Goal: Information Seeking & Learning: Learn about a topic

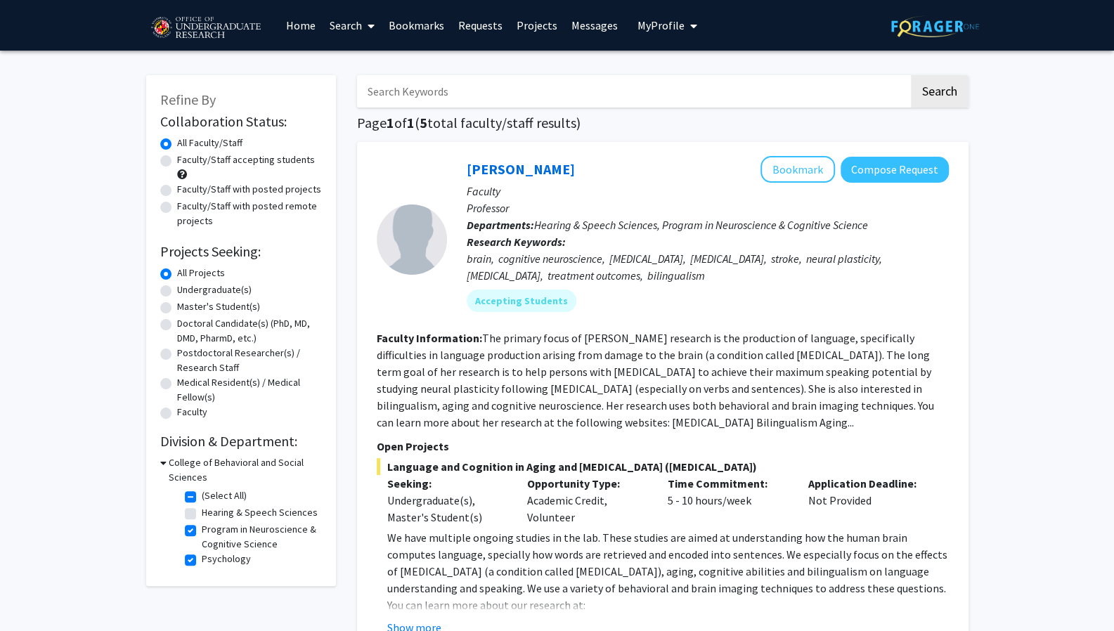
click at [235, 292] on label "Undergraduate(s)" at bounding box center [214, 290] width 75 height 15
click at [186, 292] on input "Undergraduate(s)" at bounding box center [181, 287] width 9 height 9
radio input "true"
click at [169, 463] on h3 "College of Behavioral and Social Sciences" at bounding box center [245, 470] width 153 height 30
click at [169, 463] on h3 "College of Behavioral and Social Sciences" at bounding box center [244, 470] width 156 height 30
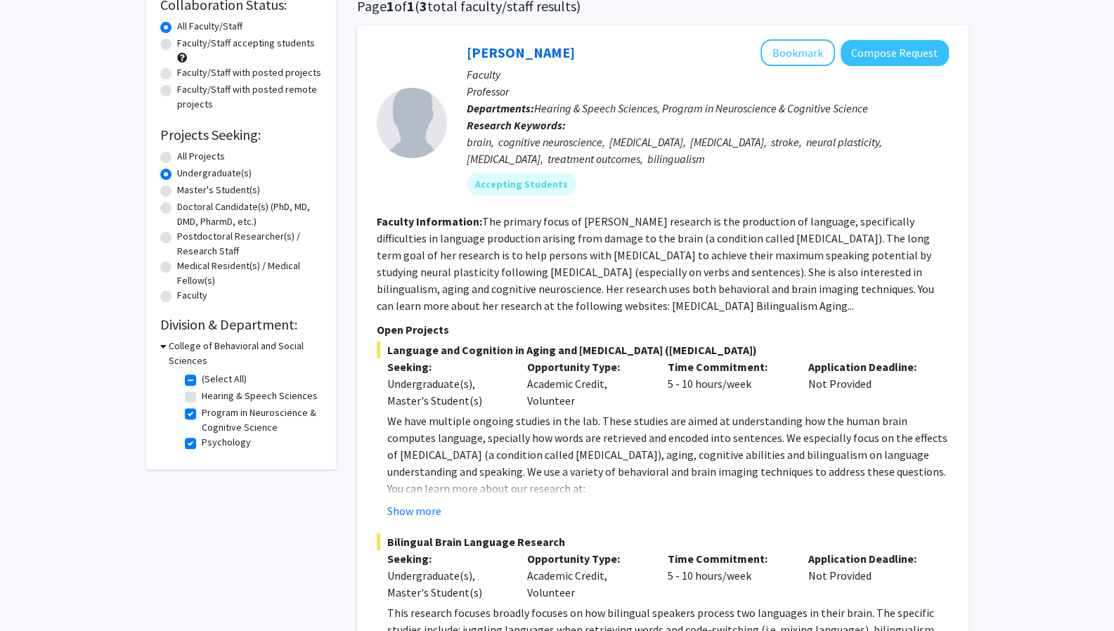
scroll to position [119, 0]
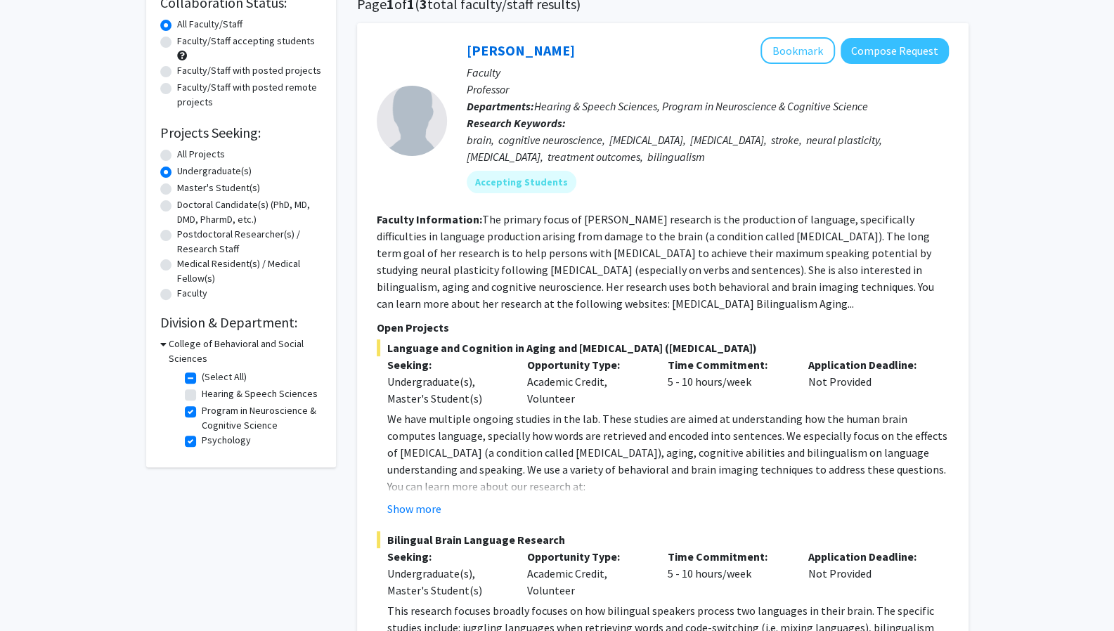
click at [202, 380] on label "(Select All)" at bounding box center [224, 377] width 45 height 15
click at [202, 379] on input "(Select All)" at bounding box center [206, 374] width 9 height 9
checkbox input "false"
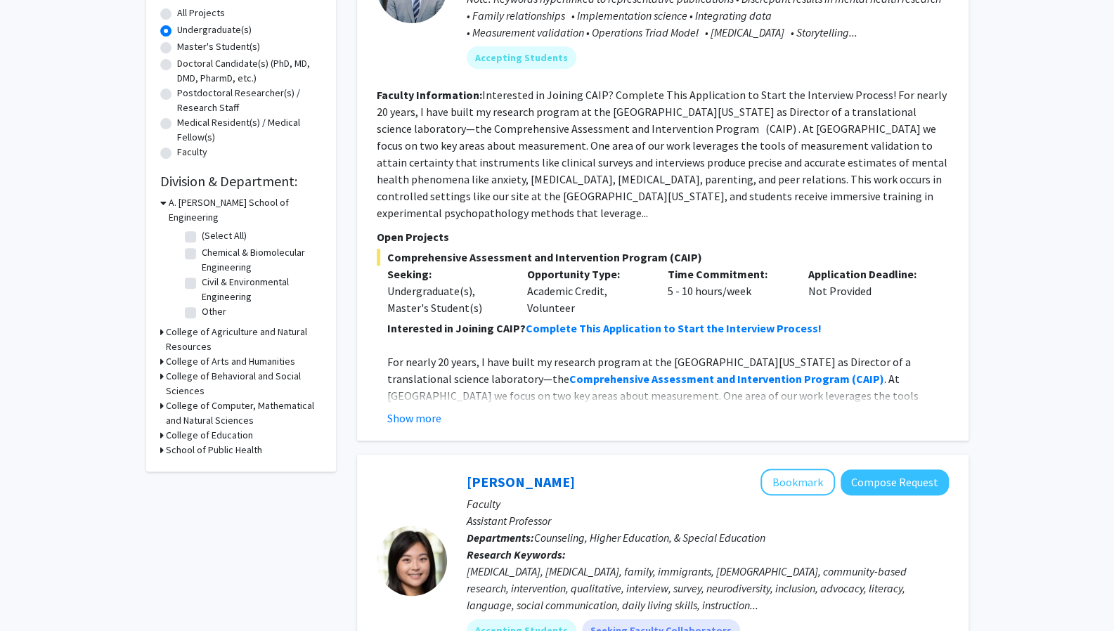
scroll to position [276, 0]
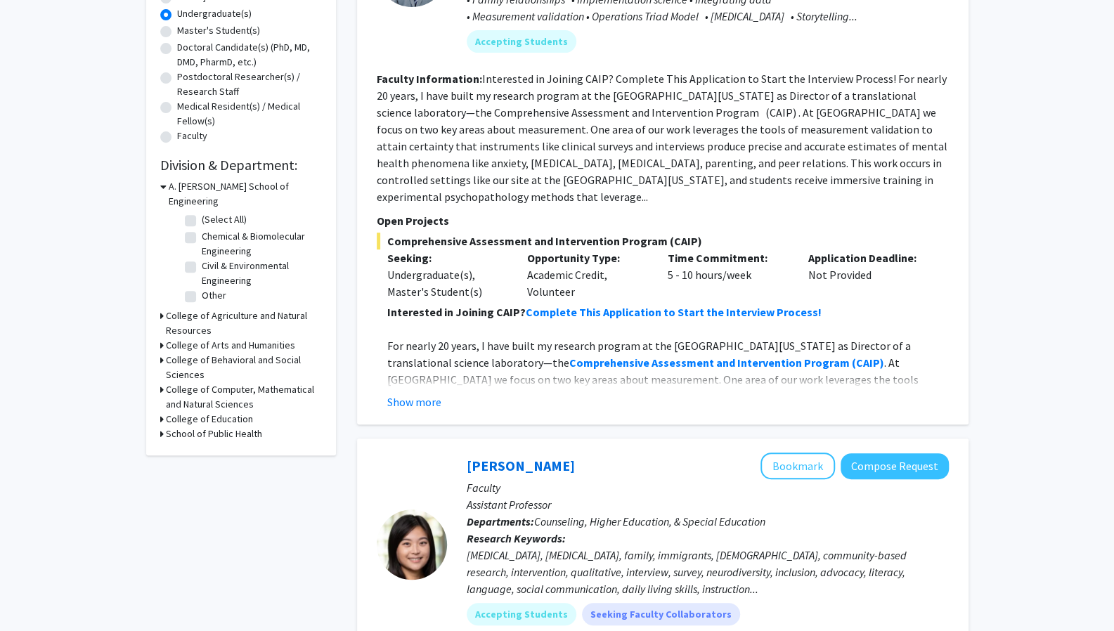
click at [162, 309] on icon at bounding box center [162, 316] width 4 height 15
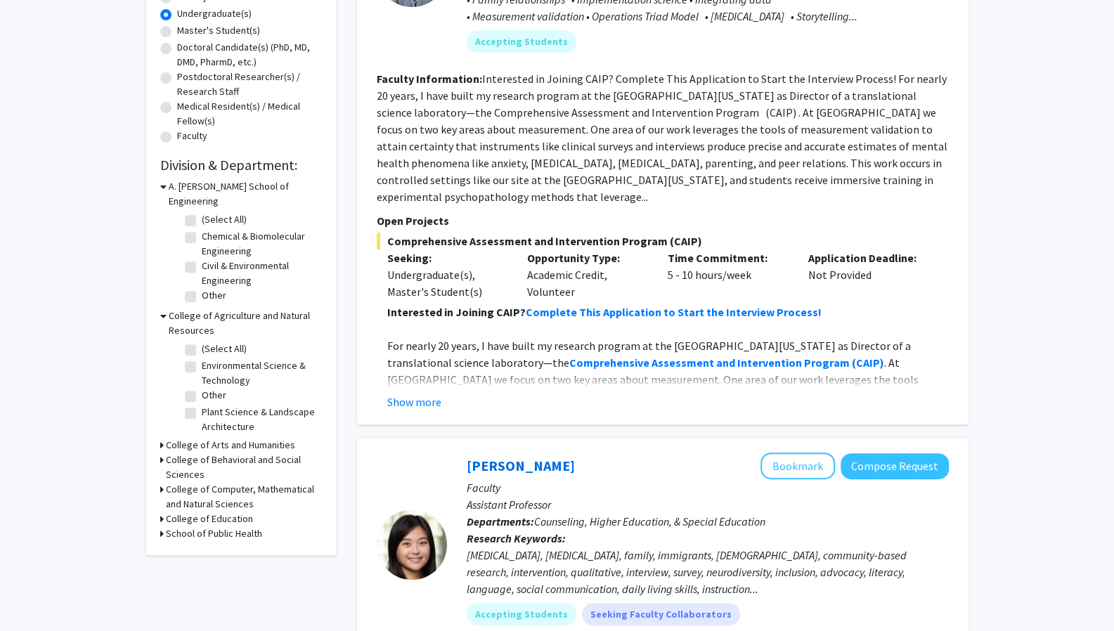
click at [162, 309] on icon at bounding box center [163, 316] width 6 height 15
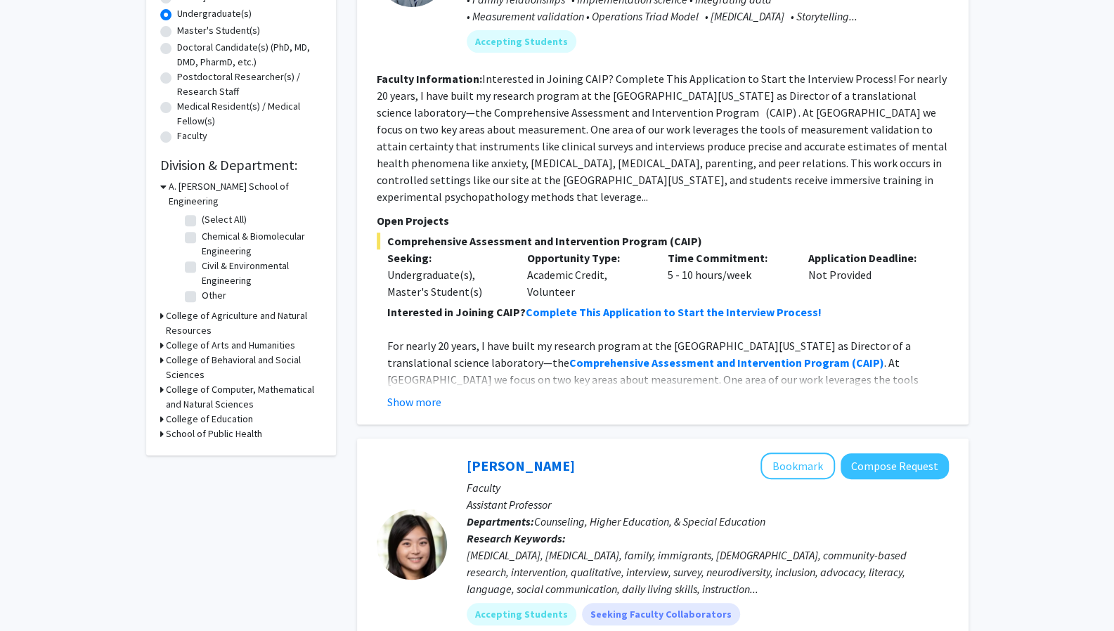
click at [159, 331] on div "Refine By Collaboration Status: Collaboration Status All Faculty/Staff Collabor…" at bounding box center [241, 127] width 190 height 657
click at [162, 338] on icon at bounding box center [162, 345] width 4 height 15
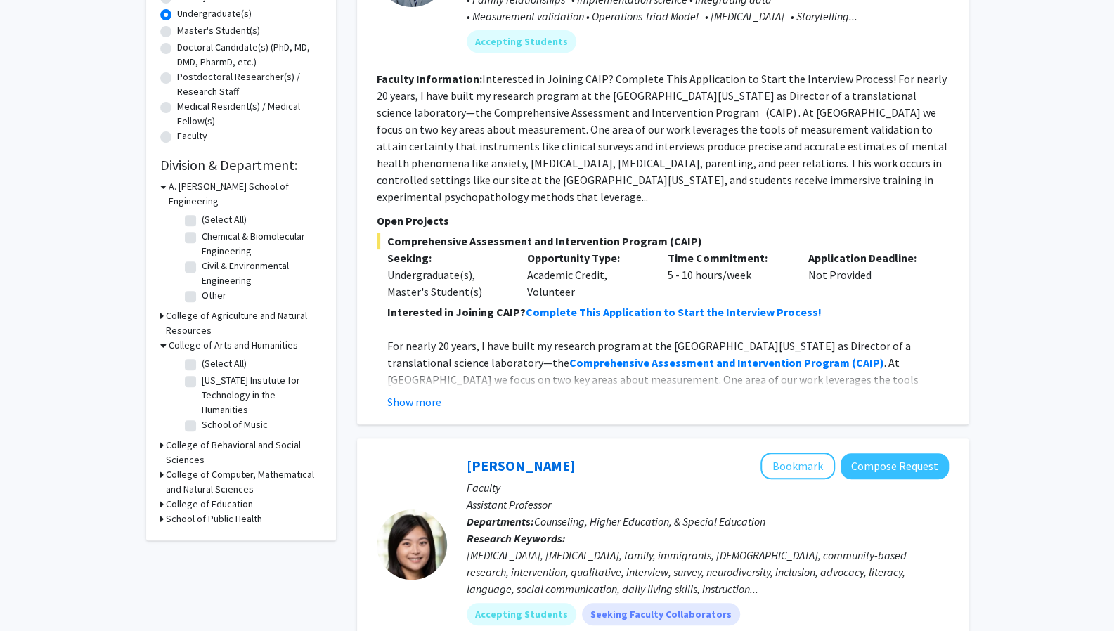
click at [162, 338] on icon at bounding box center [163, 345] width 6 height 15
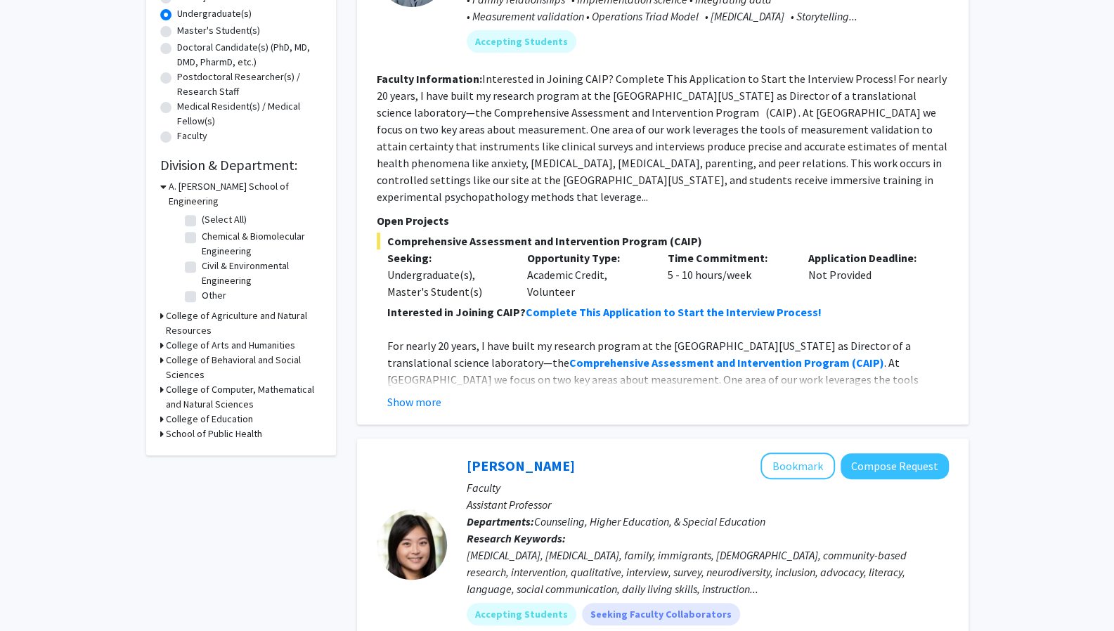
click at [166, 353] on h3 "College of Behavioral and Social Sciences" at bounding box center [244, 368] width 156 height 30
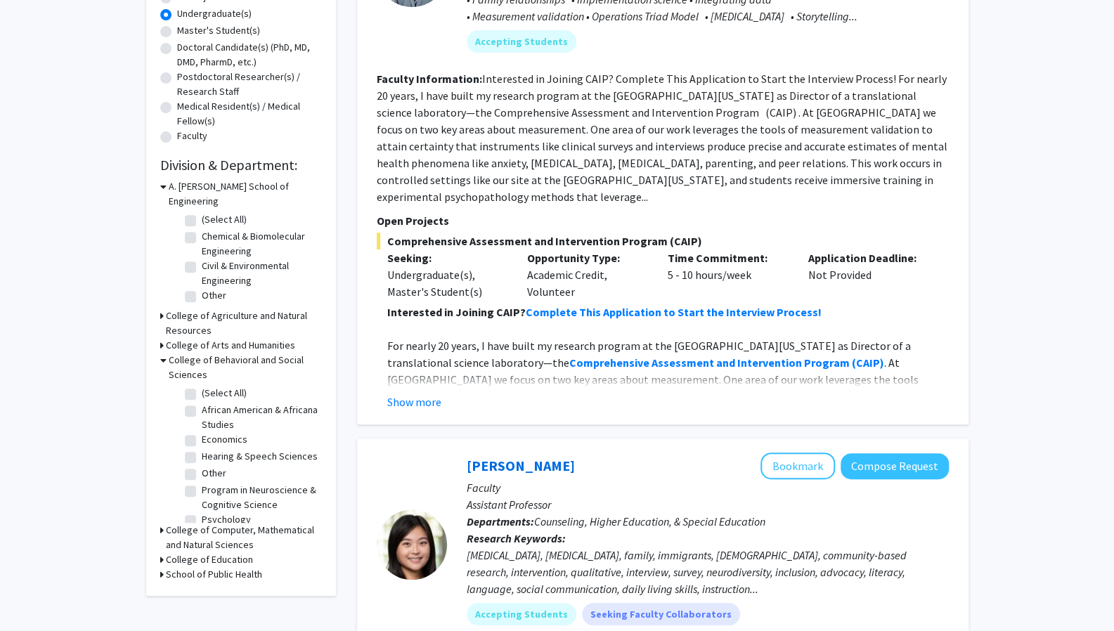
scroll to position [22, 0]
click at [202, 473] on label "Program in Neuroscience & Cognitive Science" at bounding box center [260, 488] width 117 height 30
click at [202, 473] on input "Program in Neuroscience & Cognitive Science" at bounding box center [206, 477] width 9 height 9
checkbox input "true"
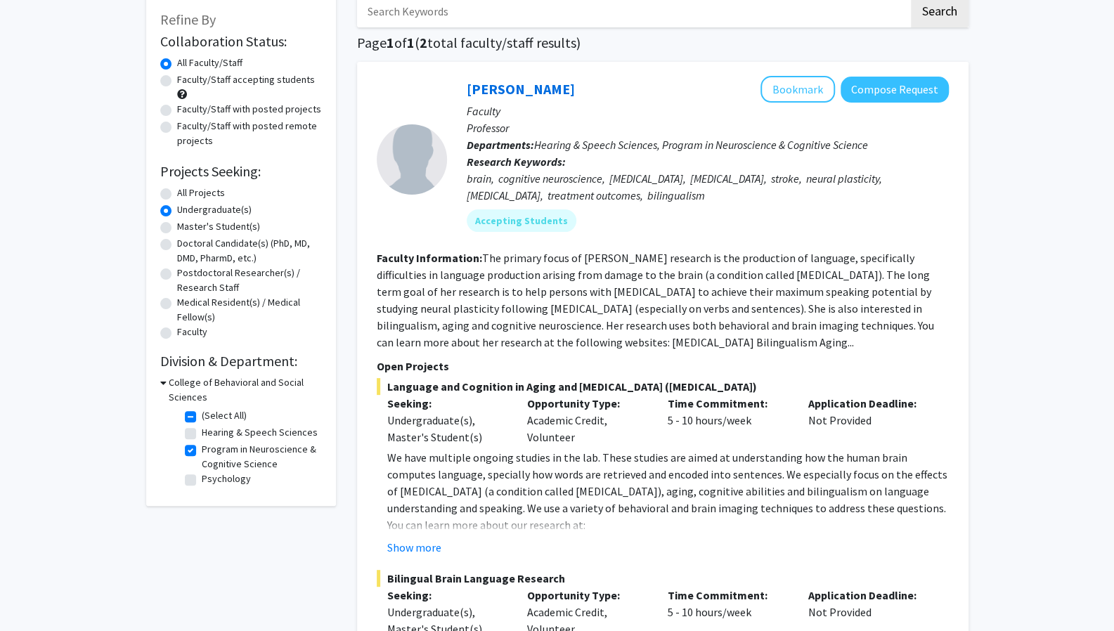
scroll to position [82, 0]
click at [202, 477] on label "Psychology" at bounding box center [226, 477] width 49 height 15
click at [202, 477] on input "Psychology" at bounding box center [206, 474] width 9 height 9
checkbox input "true"
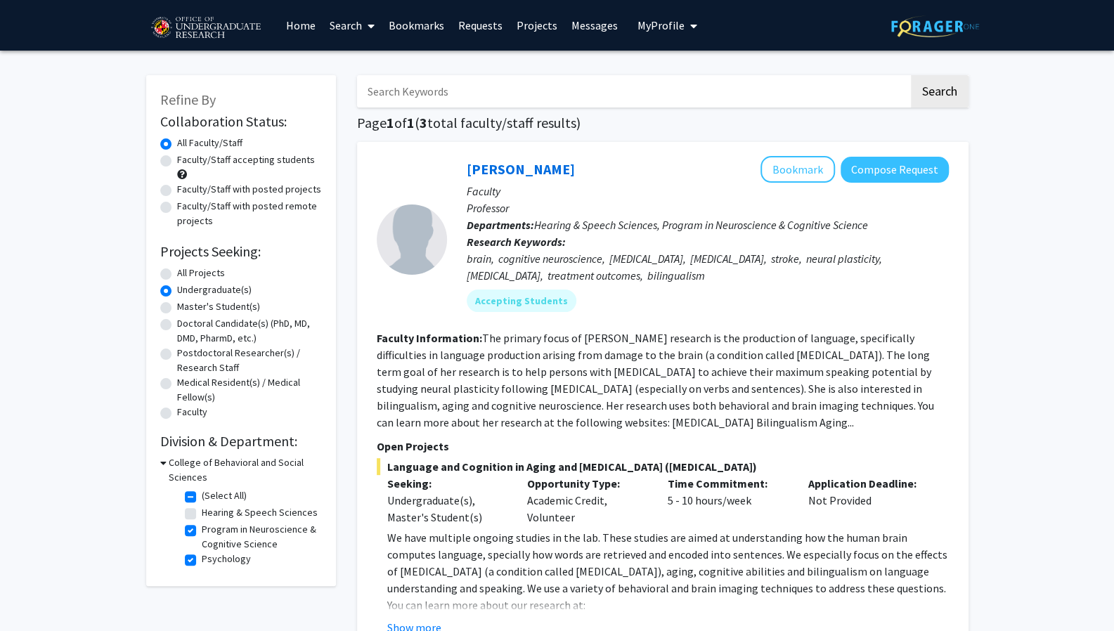
click at [202, 558] on label "Psychology" at bounding box center [226, 559] width 49 height 15
click at [202, 558] on input "Psychology" at bounding box center [206, 556] width 9 height 9
checkbox input "false"
click at [538, 28] on link "Projects" at bounding box center [537, 25] width 55 height 49
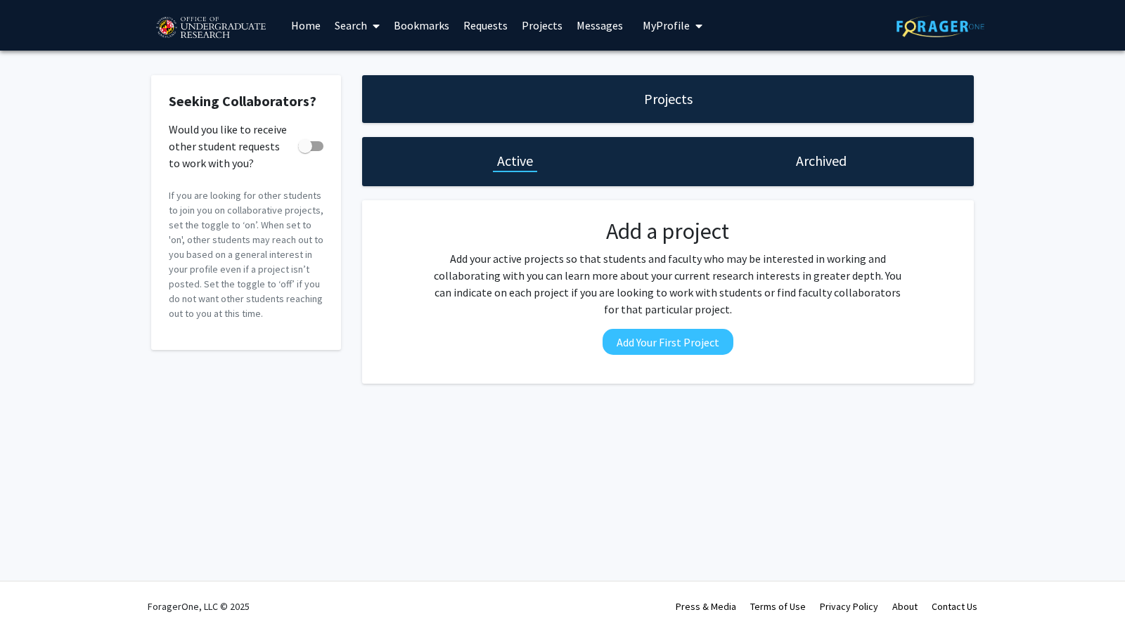
click at [344, 25] on link "Search" at bounding box center [357, 25] width 59 height 49
click at [368, 65] on span "Faculty/Staff" at bounding box center [379, 65] width 103 height 28
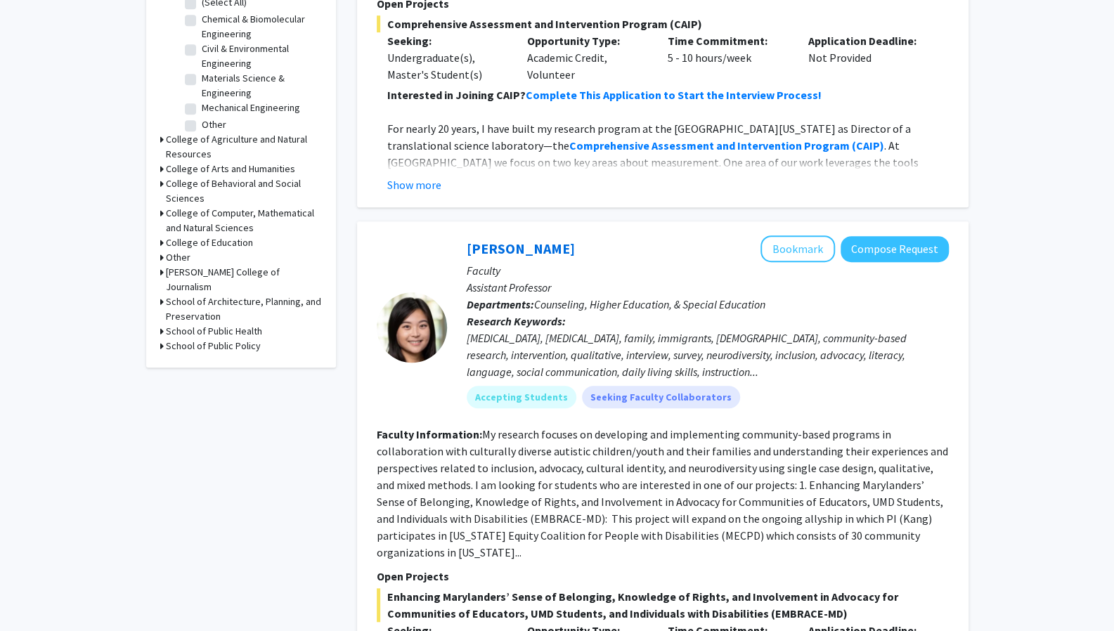
scroll to position [477, 0]
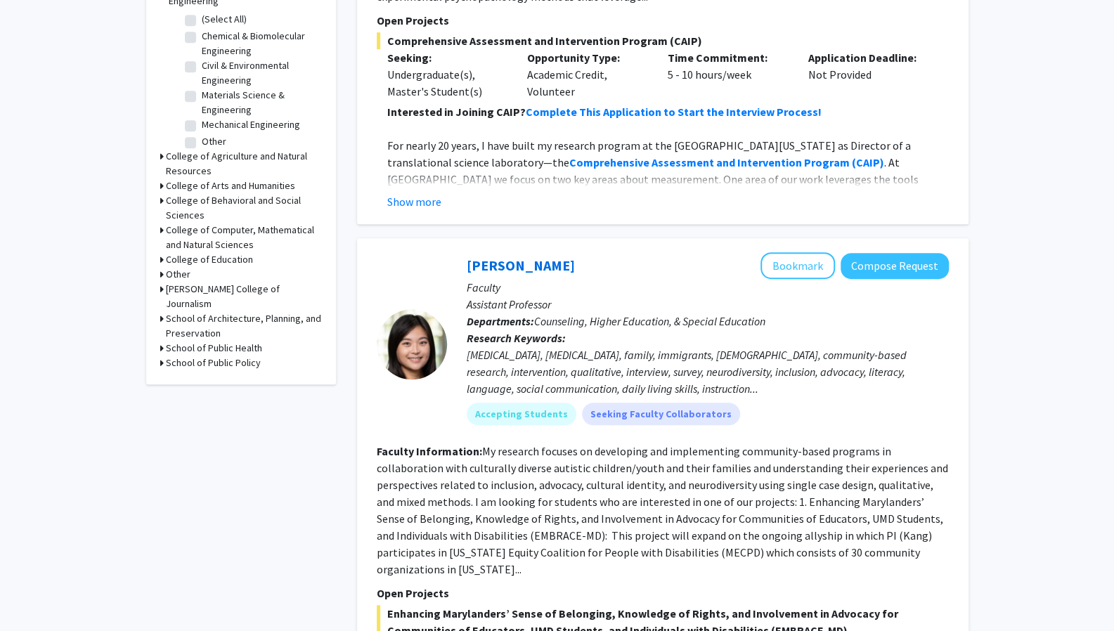
click at [239, 341] on h3 "School of Public Health" at bounding box center [214, 348] width 96 height 15
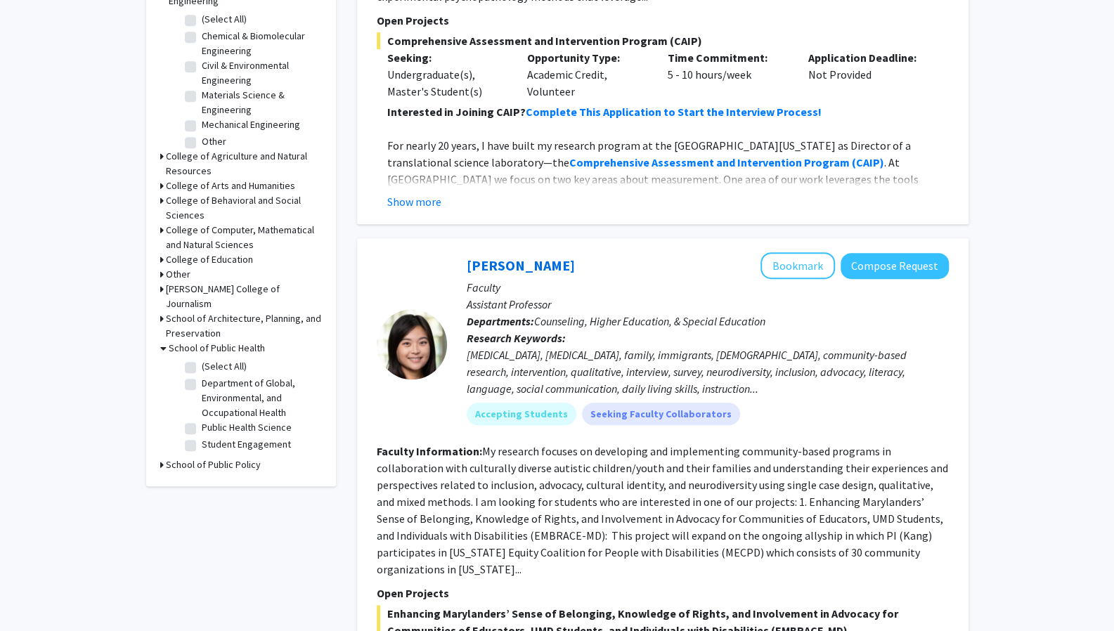
click at [239, 341] on h3 "School of Public Health" at bounding box center [217, 348] width 96 height 15
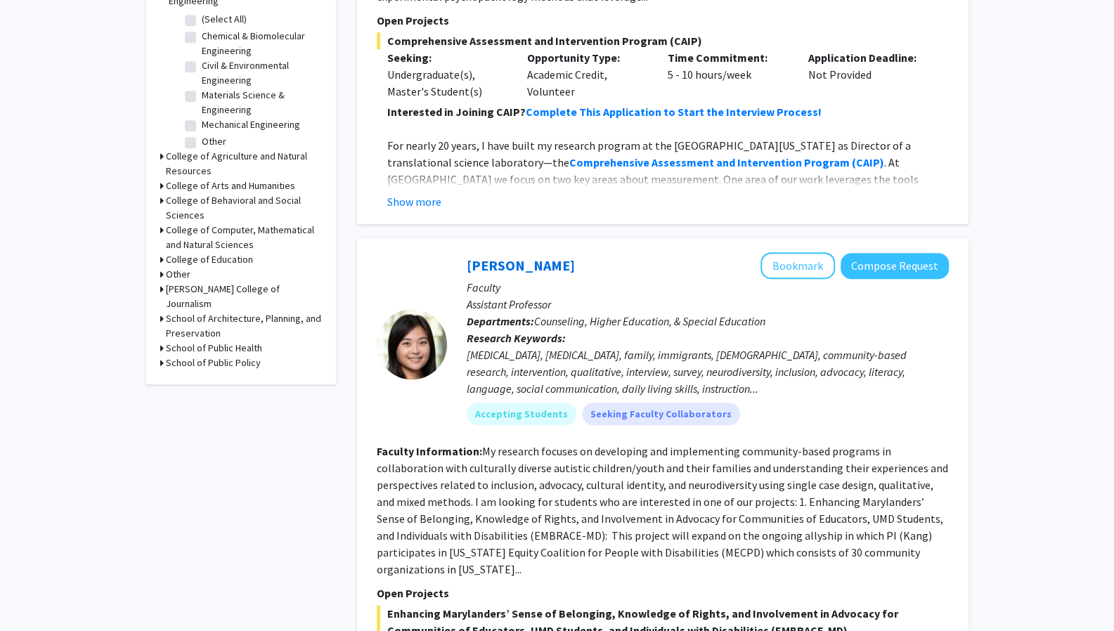
click at [229, 228] on h3 "College of Computer, Mathematical and Natural Sciences" at bounding box center [244, 238] width 156 height 30
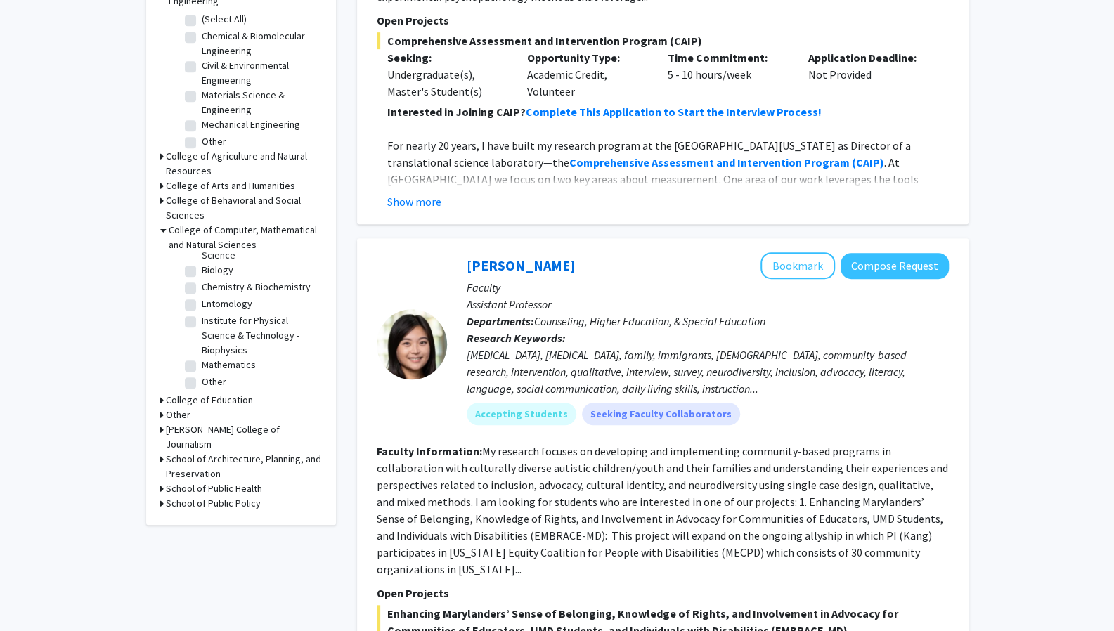
scroll to position [0, 0]
click at [199, 223] on h3 "College of Computer, Mathematical and Natural Sciences" at bounding box center [245, 238] width 153 height 30
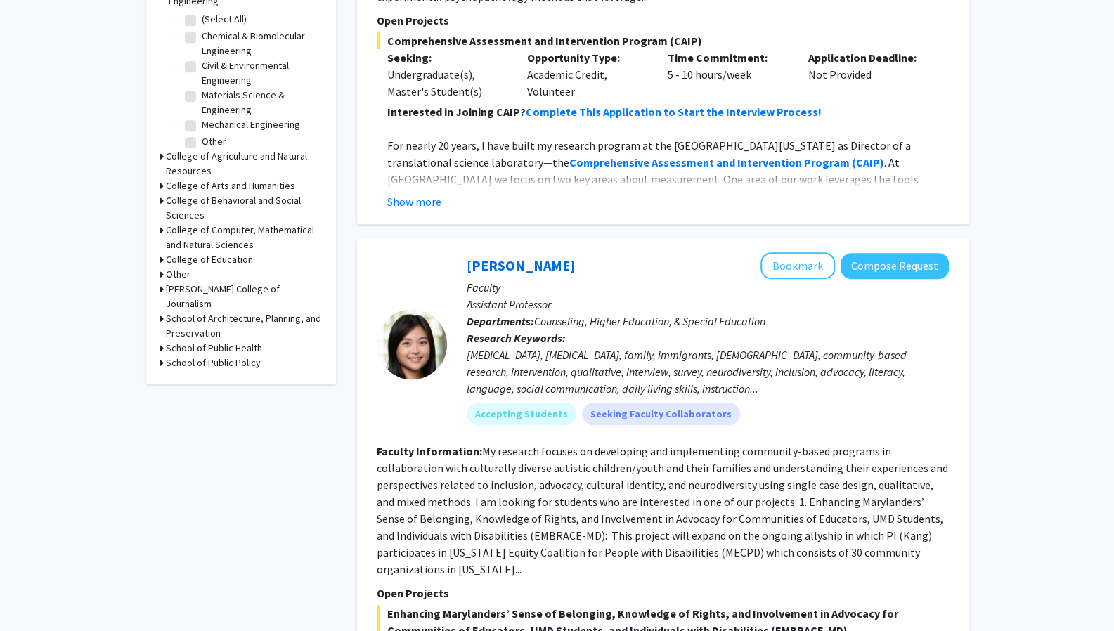
click at [232, 356] on h3 "School of Public Policy" at bounding box center [213, 363] width 95 height 15
click at [232, 356] on h3 "School of Public Policy" at bounding box center [216, 363] width 95 height 15
click at [232, 341] on h3 "School of Public Health" at bounding box center [214, 348] width 96 height 15
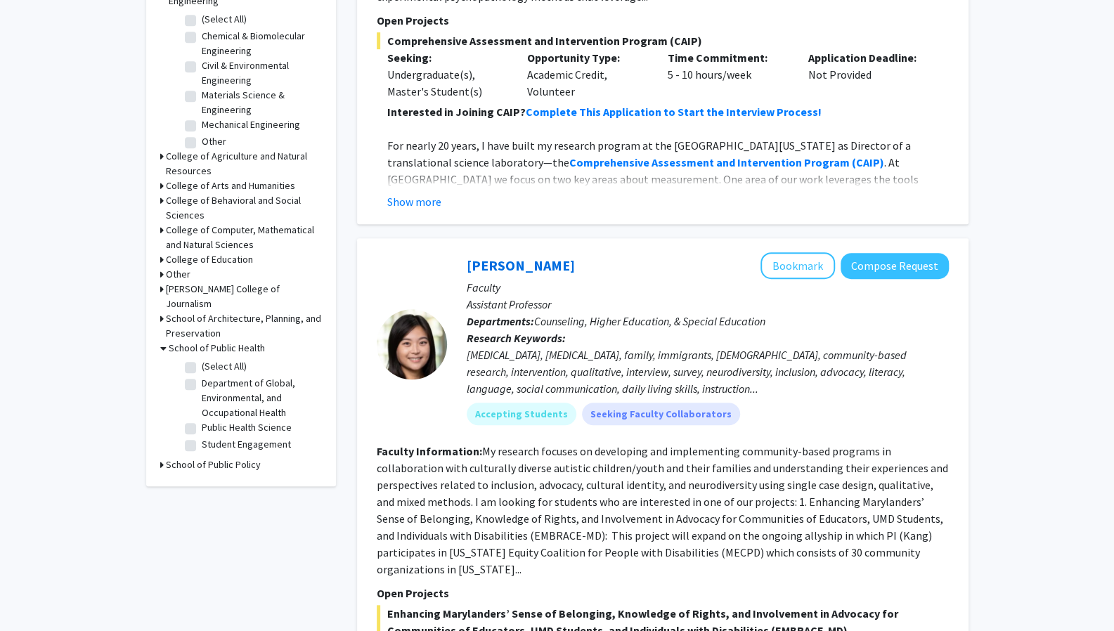
click at [232, 341] on h3 "School of Public Health" at bounding box center [217, 348] width 96 height 15
